Goal: Complete application form

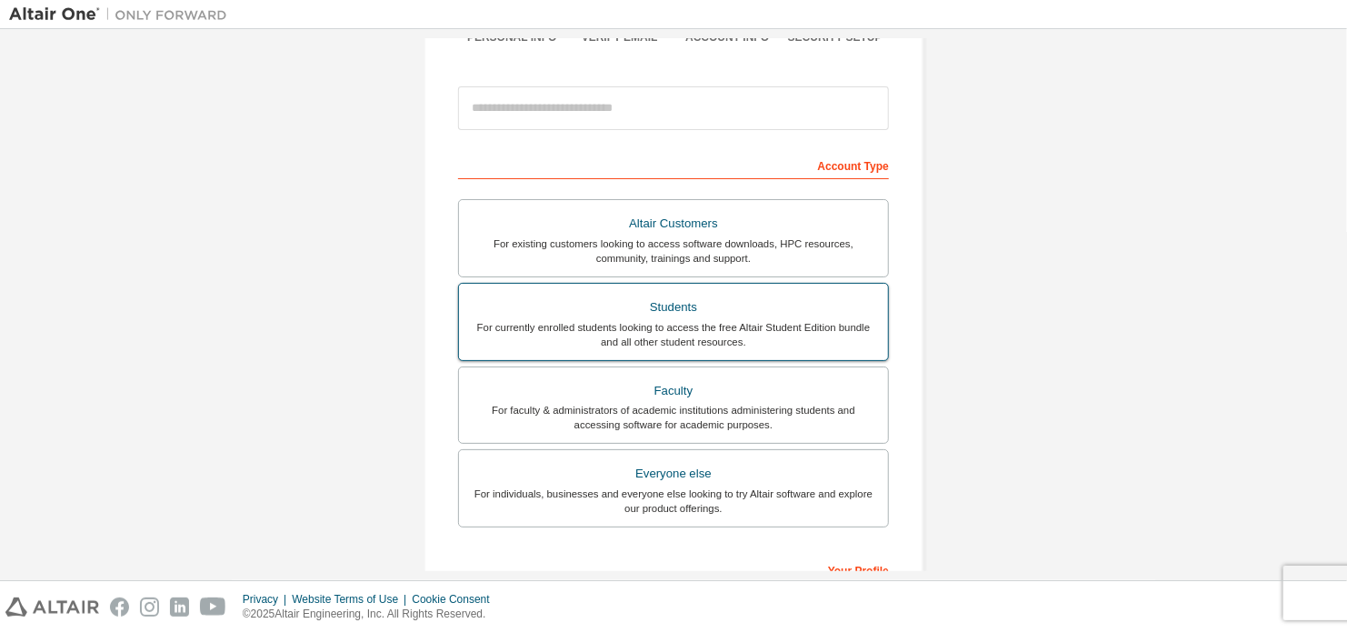
scroll to position [182, 0]
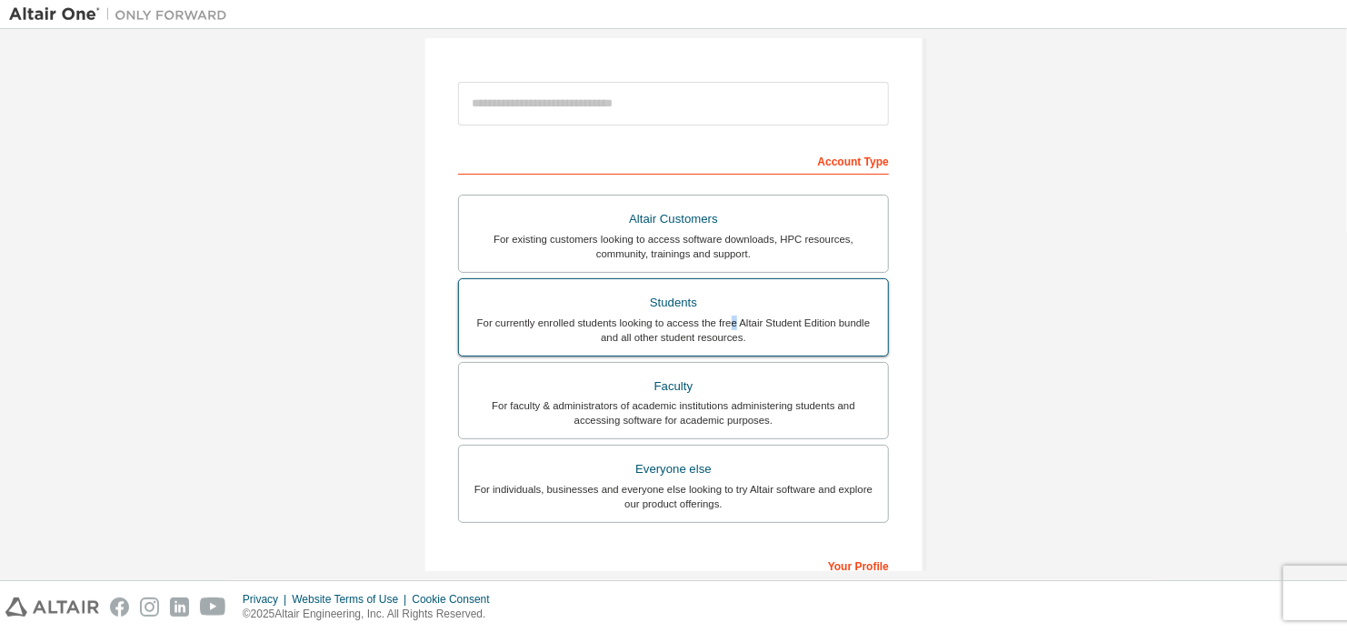
click at [730, 327] on div "For currently enrolled students looking to access the free Altair Student Editi…" at bounding box center [673, 329] width 407 height 29
click at [735, 339] on div "For currently enrolled students looking to access the free Altair Student Editi…" at bounding box center [673, 329] width 407 height 29
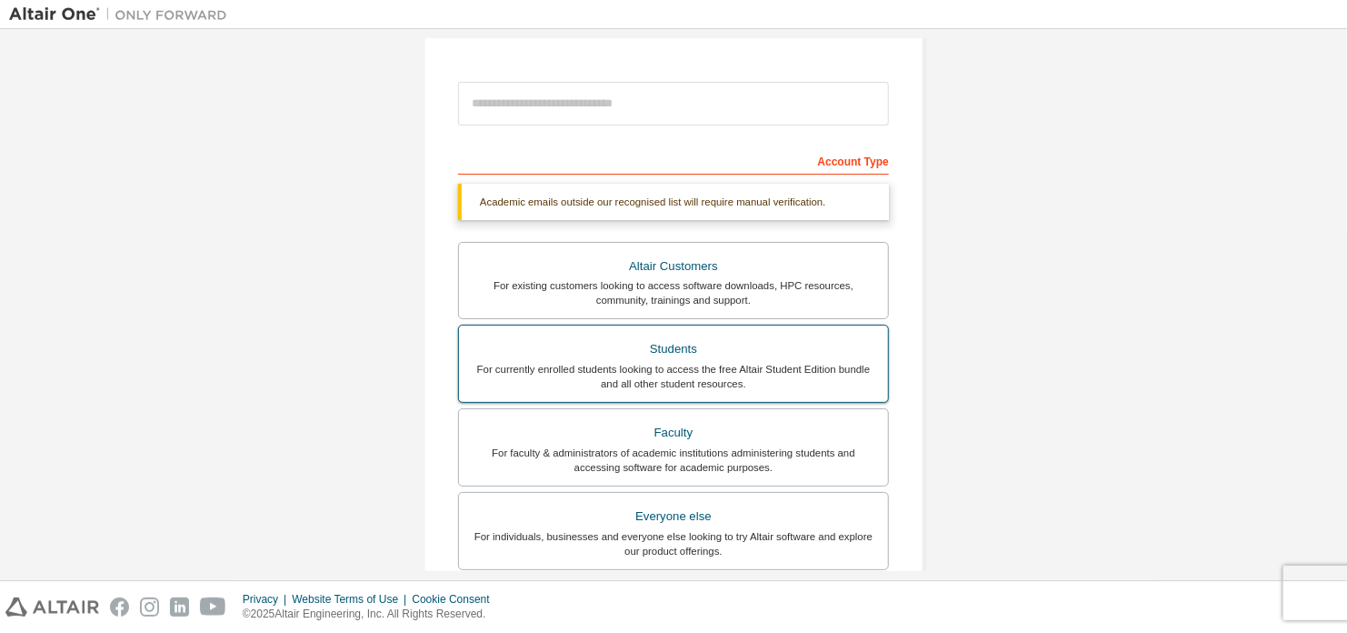
click at [832, 363] on div "For currently enrolled students looking to access the free Altair Student Editi…" at bounding box center [673, 376] width 407 height 29
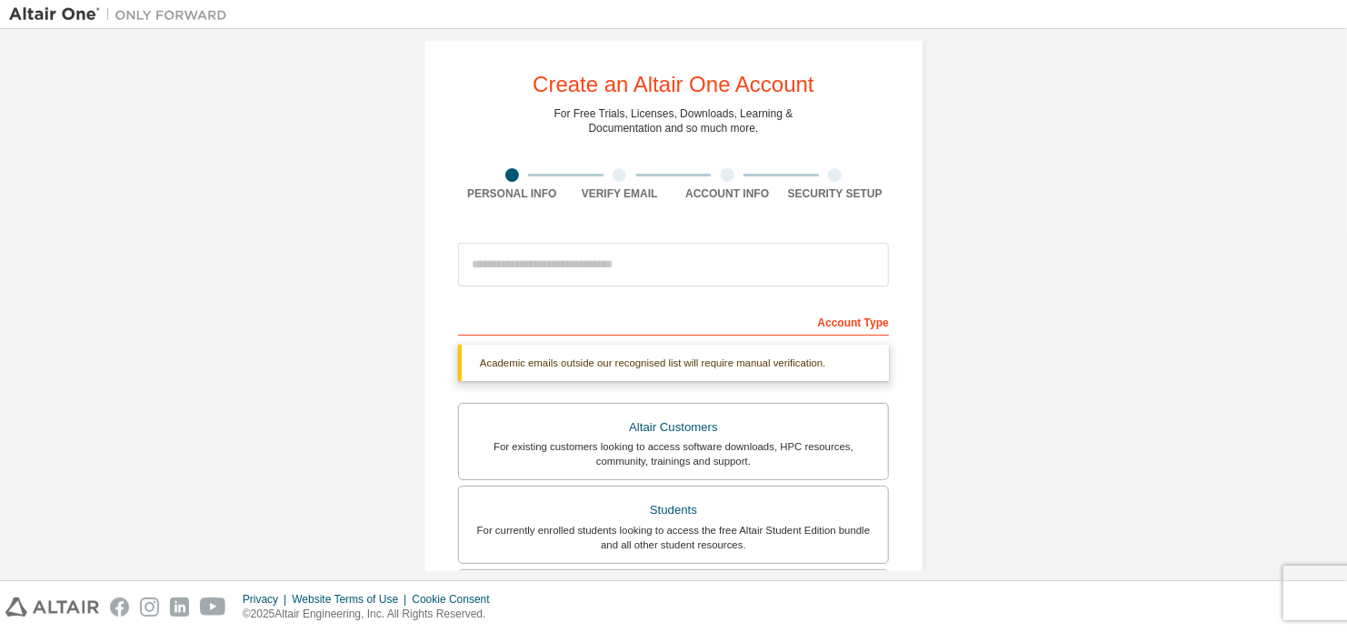
scroll to position [0, 0]
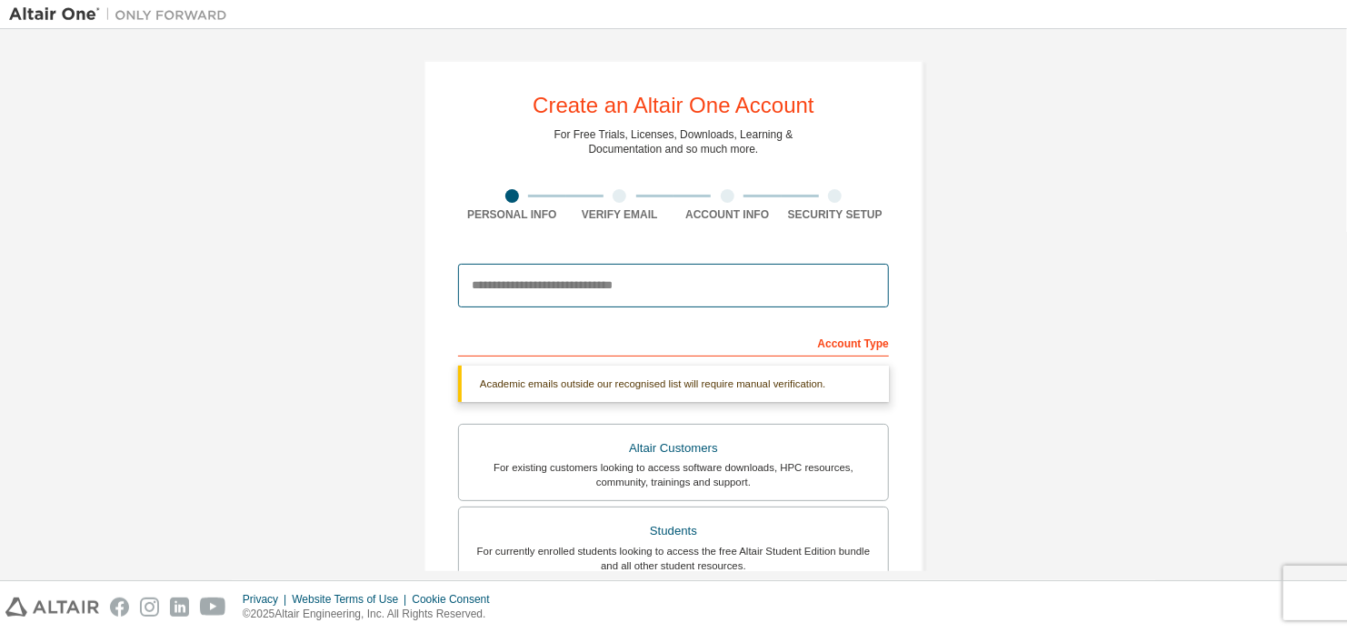
click at [726, 289] on input "email" at bounding box center [673, 286] width 431 height 44
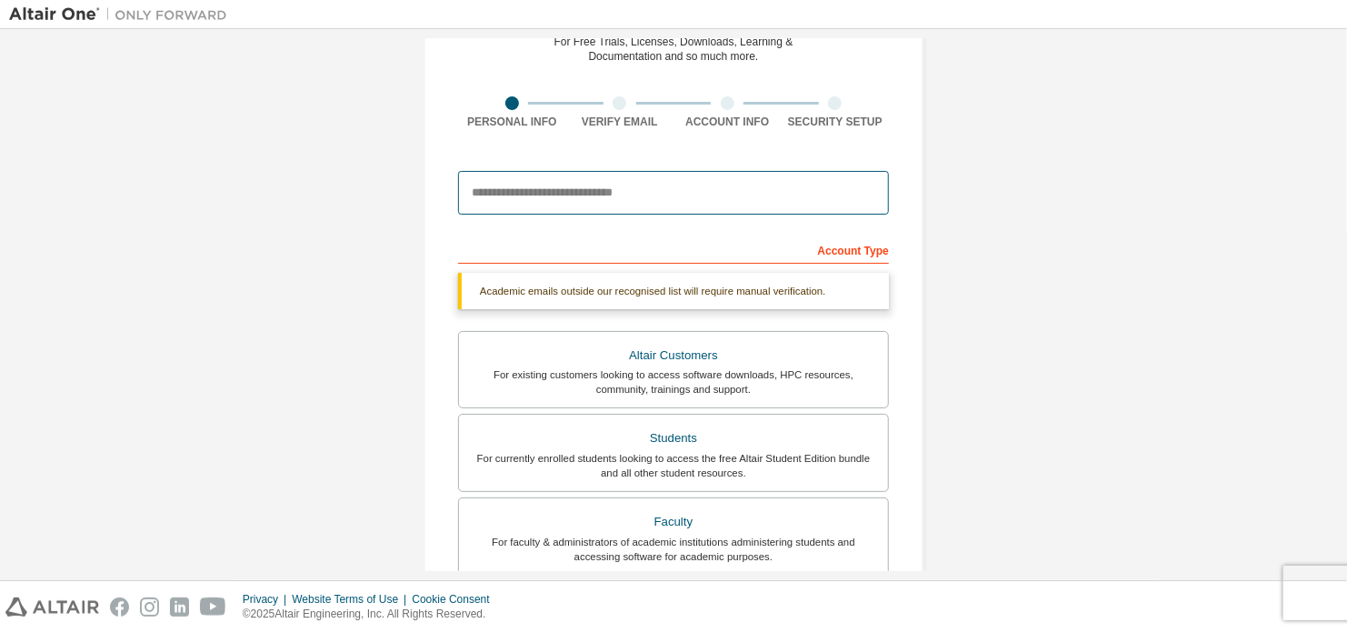
scroll to position [91, 0]
type input "**********"
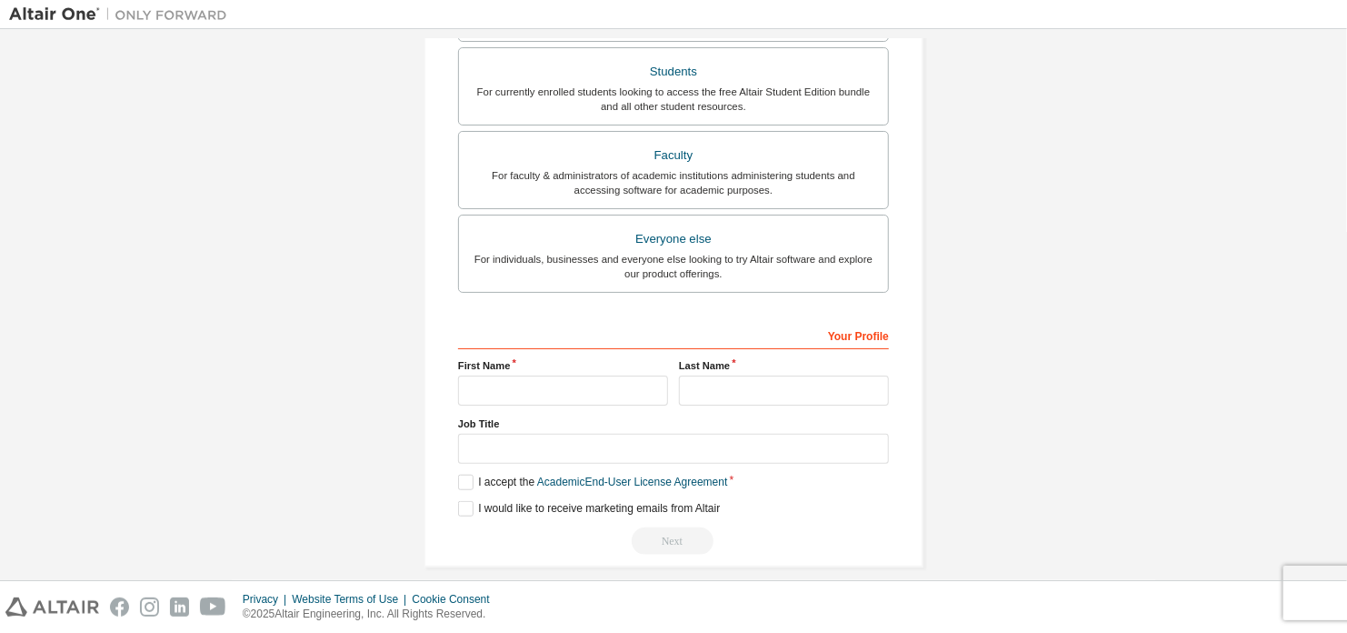
scroll to position [473, 0]
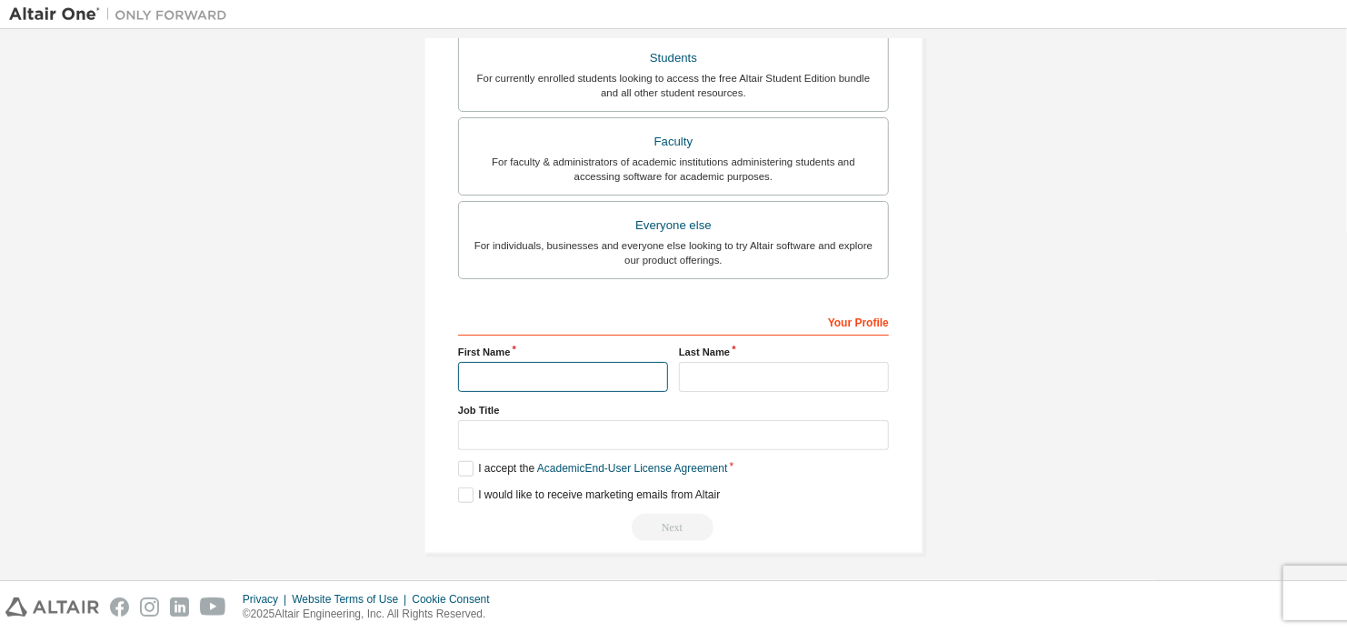
click at [564, 372] on input "text" at bounding box center [563, 377] width 210 height 30
type input "*"
type input "**********"
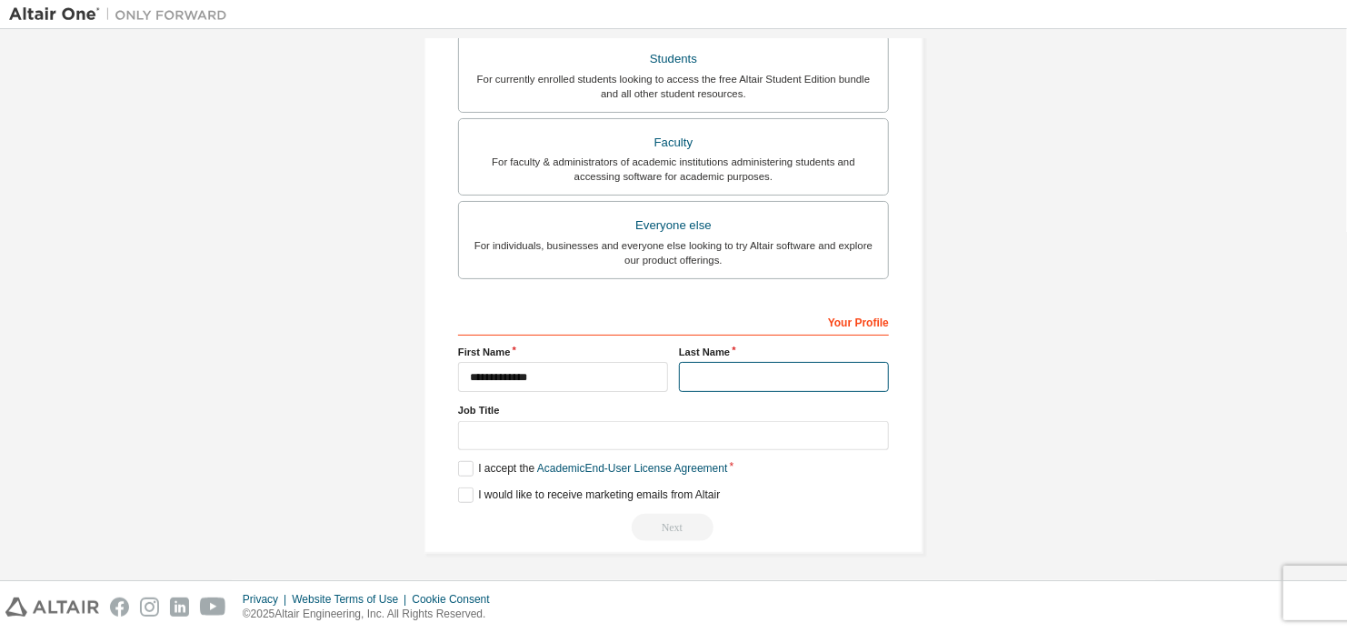
click at [782, 369] on input "text" at bounding box center [784, 377] width 210 height 30
type input "********"
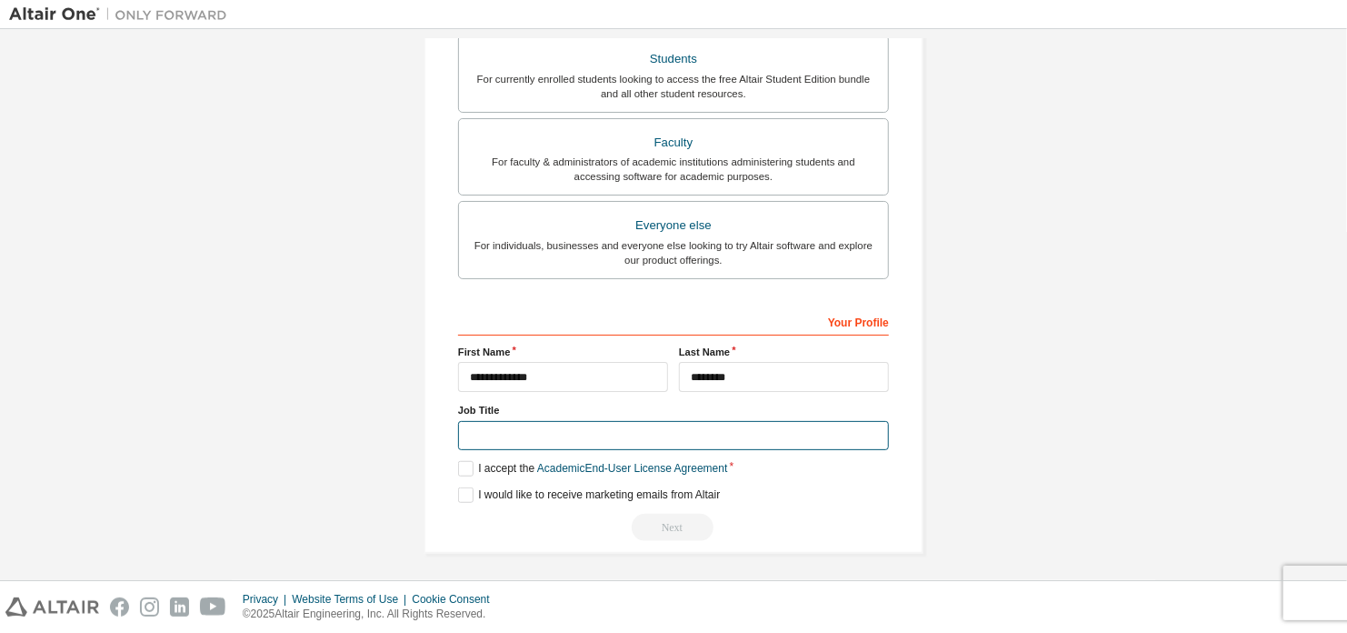
click at [662, 425] on input "text" at bounding box center [673, 436] width 431 height 30
type input "*******"
click at [458, 468] on label "I accept the Academic End-User License Agreement" at bounding box center [592, 468] width 269 height 15
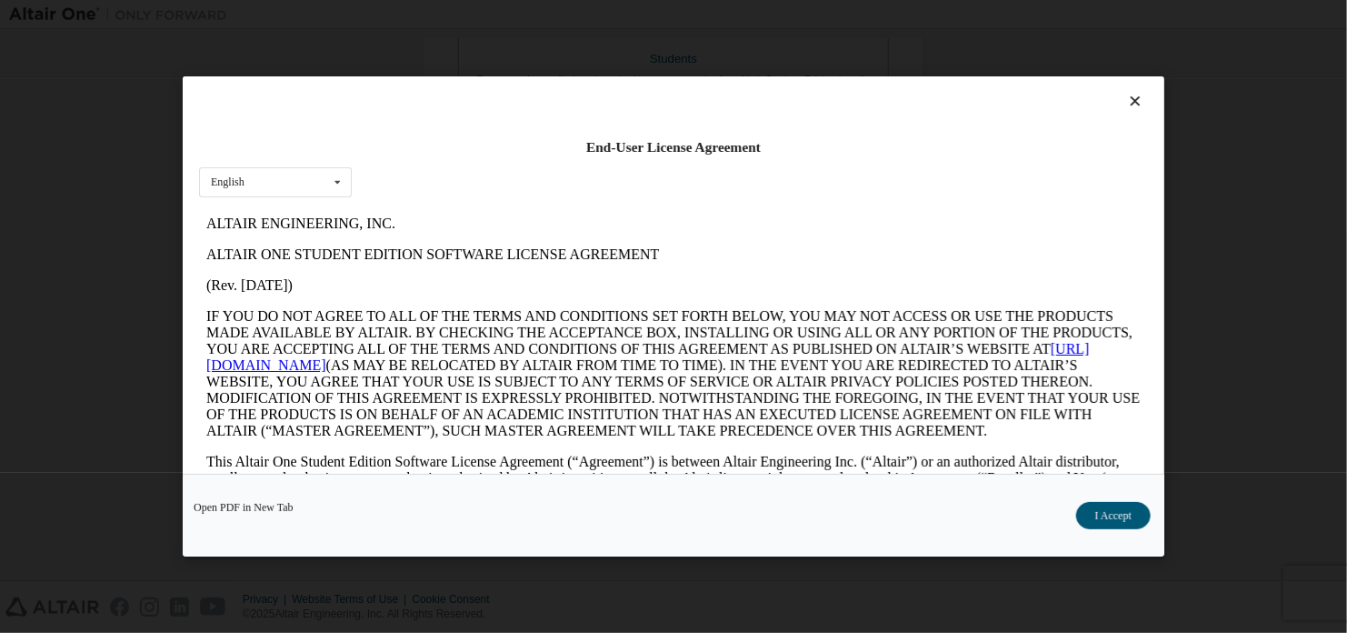
scroll to position [0, 0]
click at [1141, 529] on div "Open PDF in New Tab I Accept" at bounding box center [674, 515] width 982 height 83
click at [1127, 515] on button "I Accept" at bounding box center [1113, 515] width 75 height 27
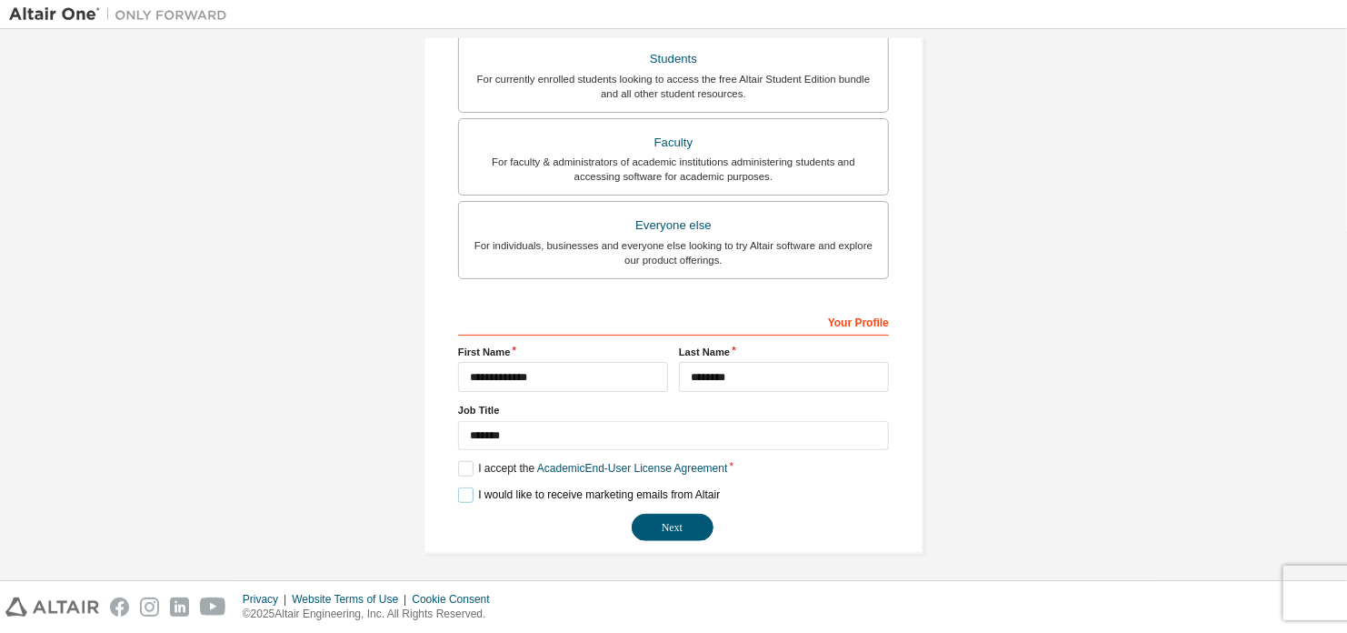
click at [696, 502] on div "**********" at bounding box center [673, 423] width 431 height 235
click at [701, 514] on div "Next" at bounding box center [673, 527] width 431 height 27
click at [699, 530] on button "Next" at bounding box center [673, 527] width 82 height 27
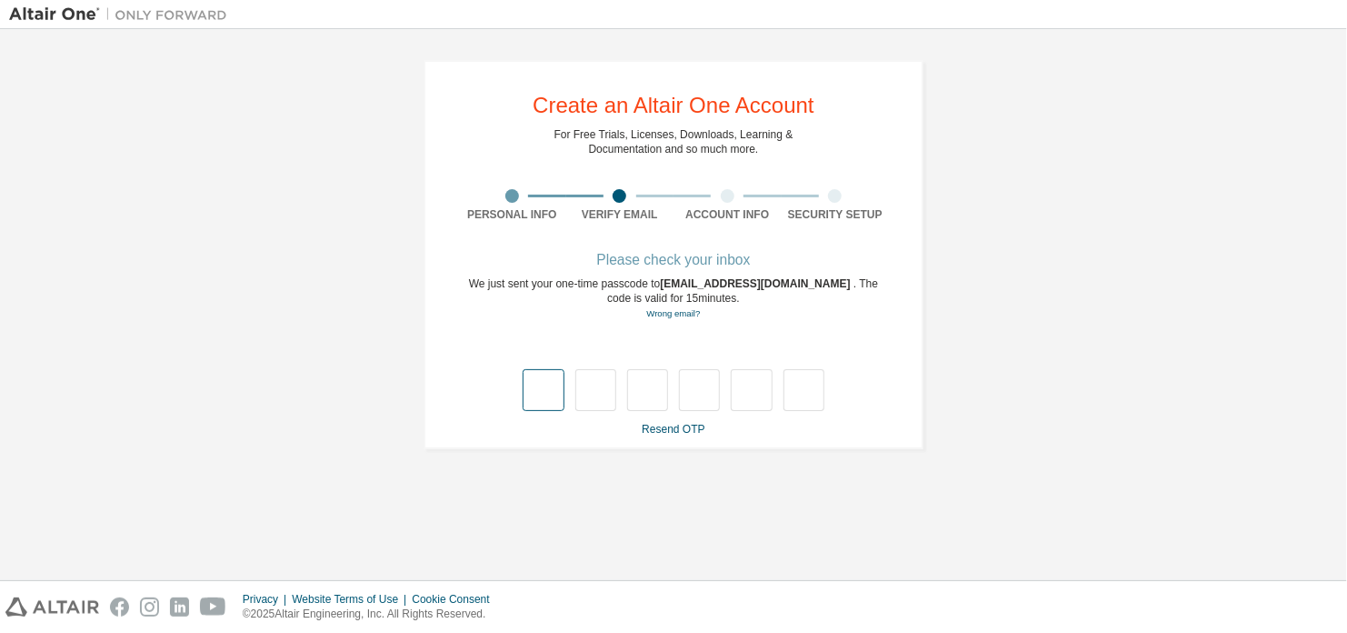
click at [523, 397] on input "text" at bounding box center [543, 390] width 41 height 42
type input "*"
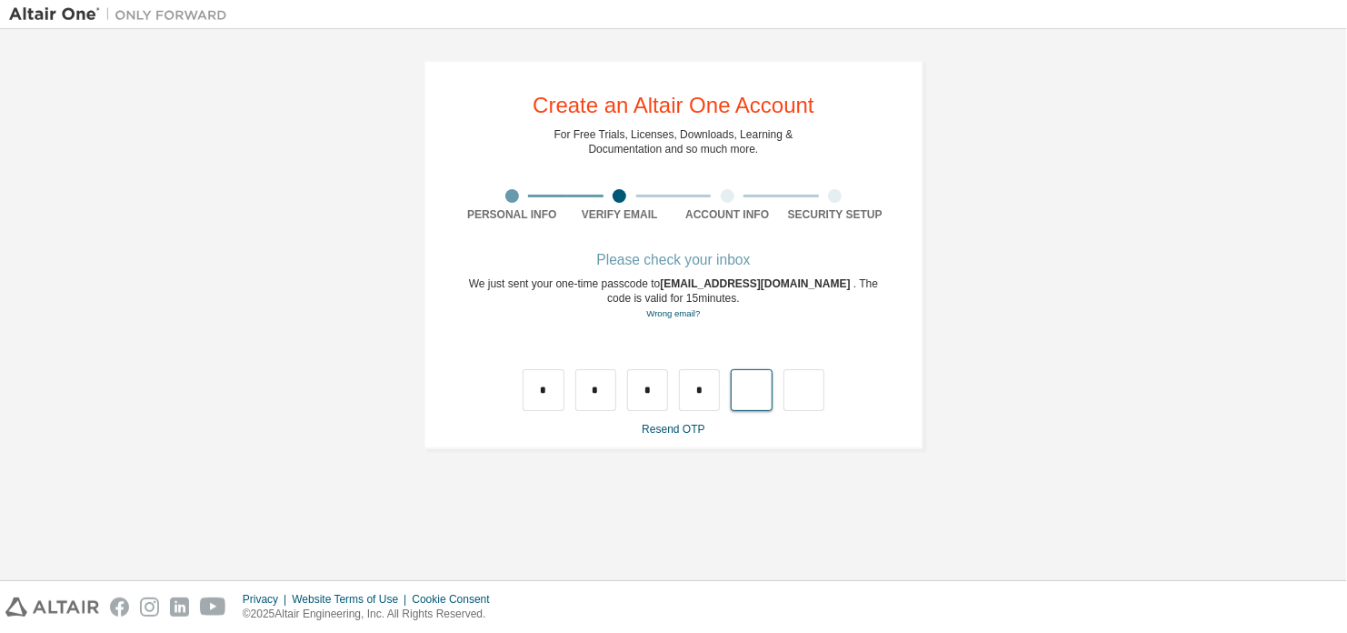
type input "*"
